Goal: Information Seeking & Learning: Learn about a topic

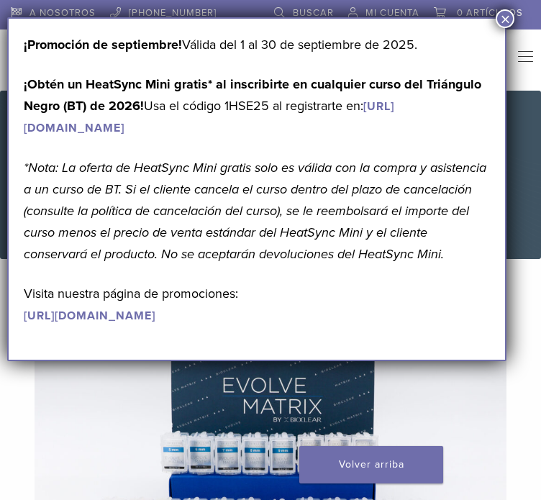
click at [515, 13] on font "0 artículos" at bounding box center [490, 13] width 66 height 12
click at [506, 17] on font "×" at bounding box center [505, 18] width 10 height 19
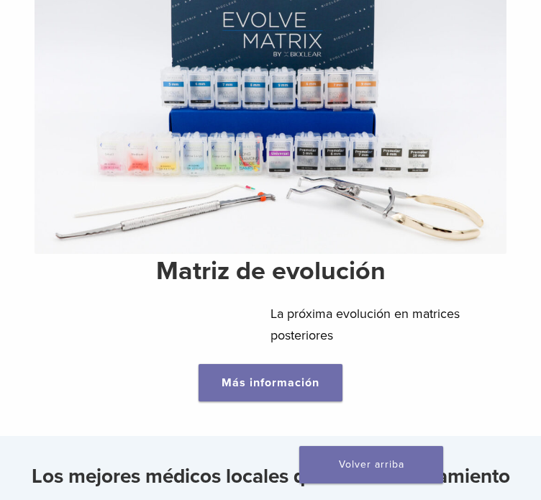
scroll to position [348, 0]
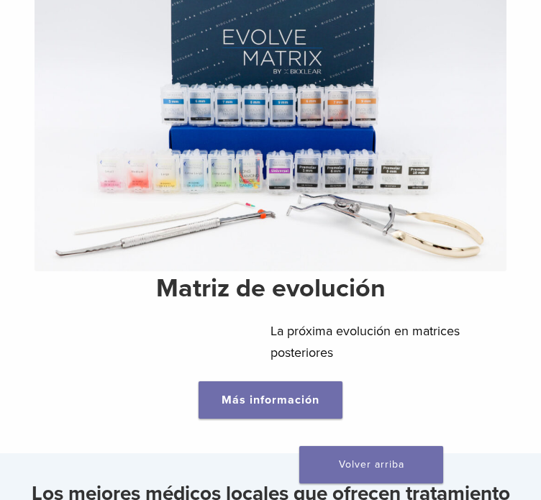
click at [293, 249] on img at bounding box center [271, 117] width 472 height 308
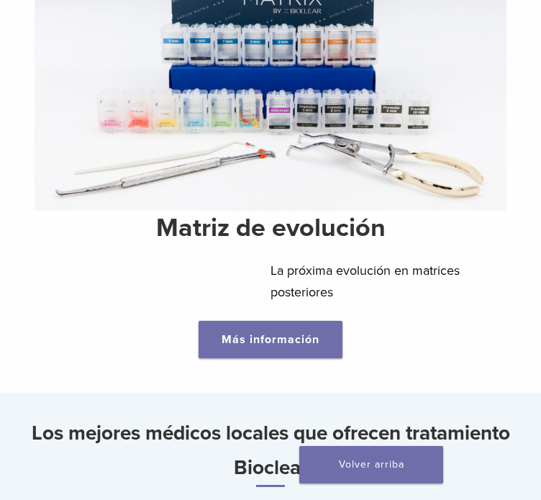
scroll to position [411, 0]
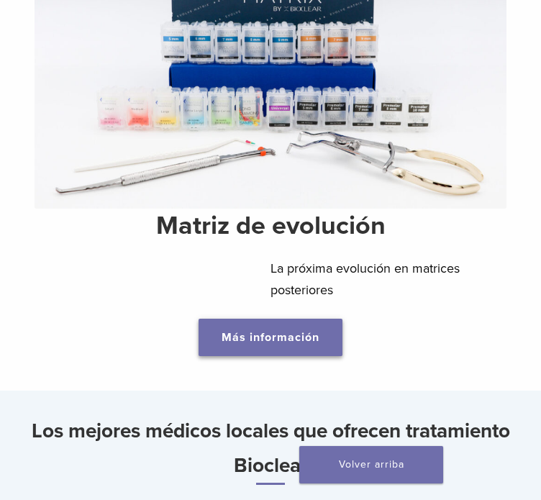
click at [296, 339] on font "Más información" at bounding box center [270, 337] width 98 height 14
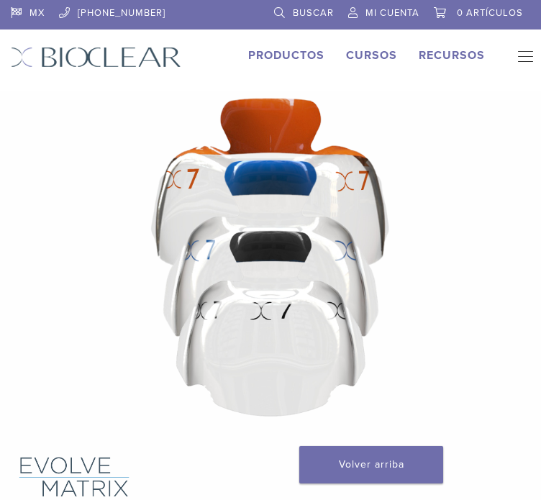
click at [385, 58] on font "Cursos" at bounding box center [371, 55] width 51 height 14
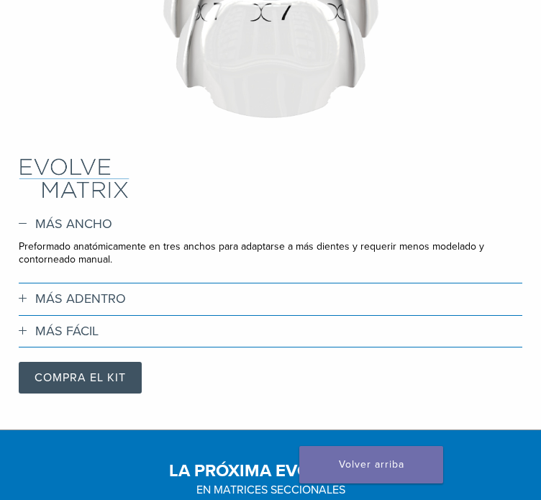
scroll to position [232, 0]
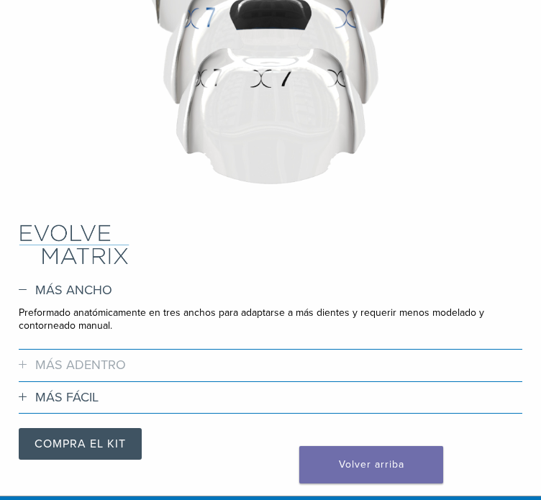
click at [68, 363] on font "MÁS ADENTRO" at bounding box center [80, 365] width 91 height 16
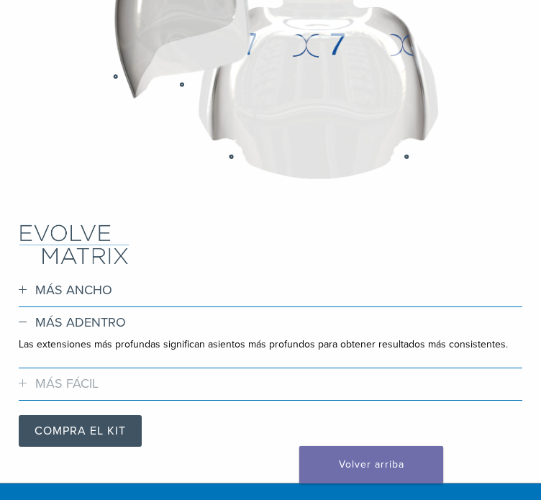
click at [23, 382] on h3 "MÁS FÁCIL" at bounding box center [270, 384] width 503 height 16
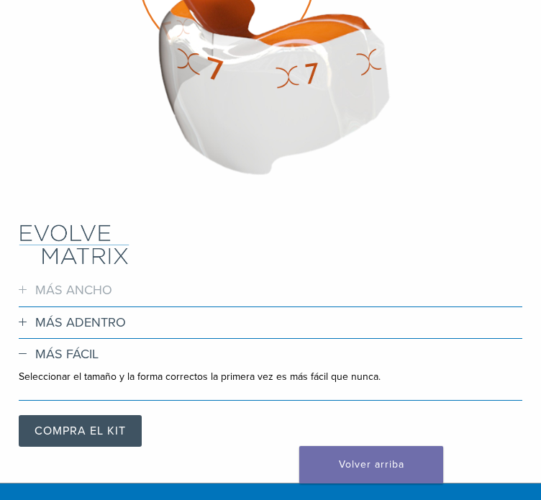
click at [22, 291] on h3 "MÁS ANCHO" at bounding box center [270, 291] width 503 height 16
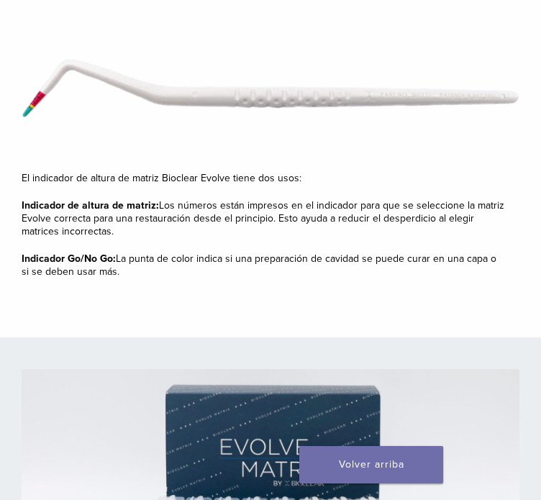
scroll to position [3041, 0]
